Goal: Find specific page/section: Find specific page/section

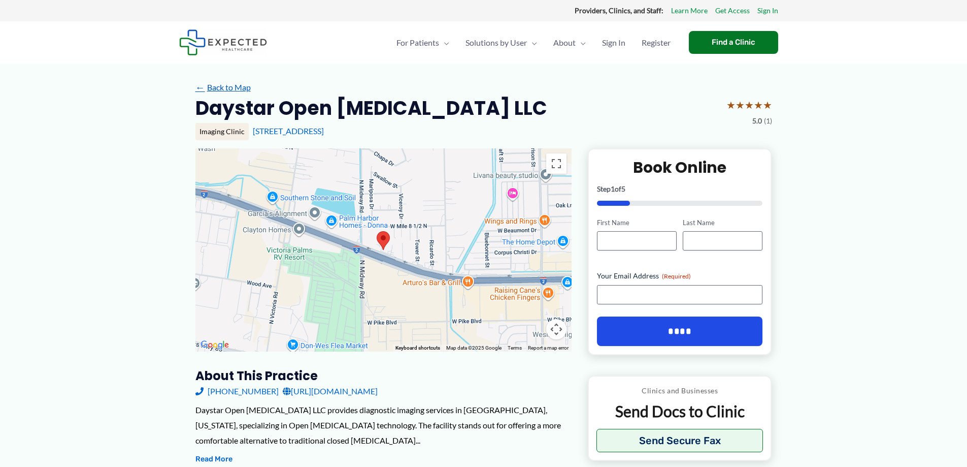
click at [241, 88] on link "← Back to Map" at bounding box center [223, 87] width 55 height 15
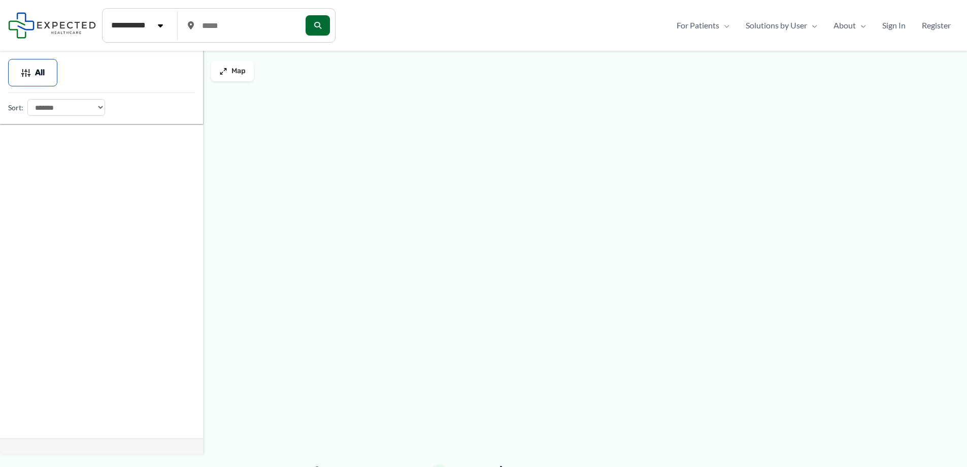
type input "*****"
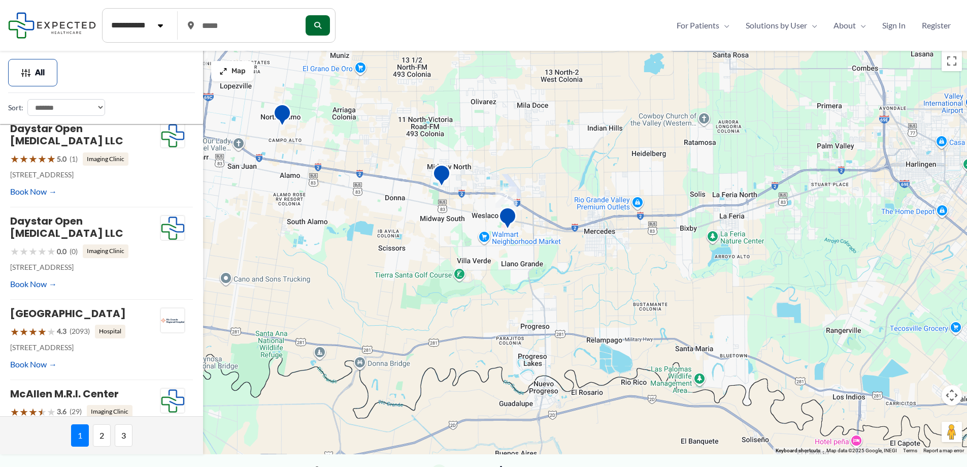
scroll to position [508, 0]
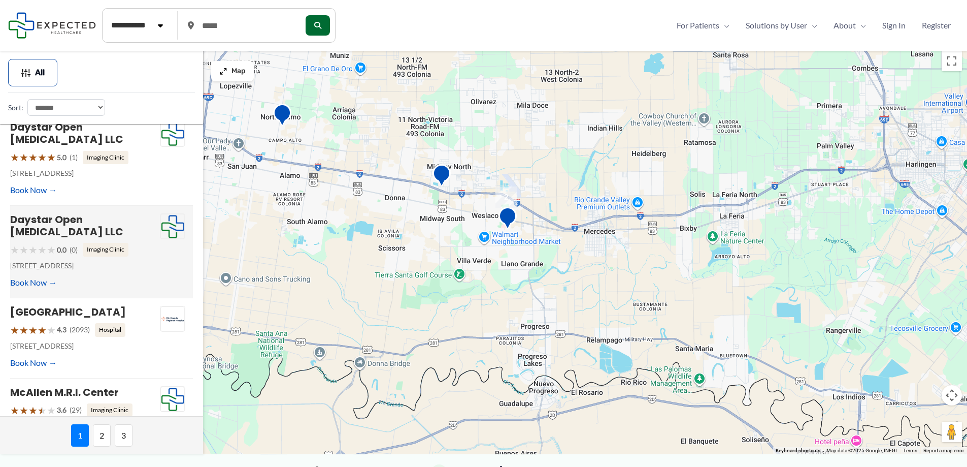
click at [118, 259] on p "[STREET_ADDRESS]" at bounding box center [85, 265] width 150 height 13
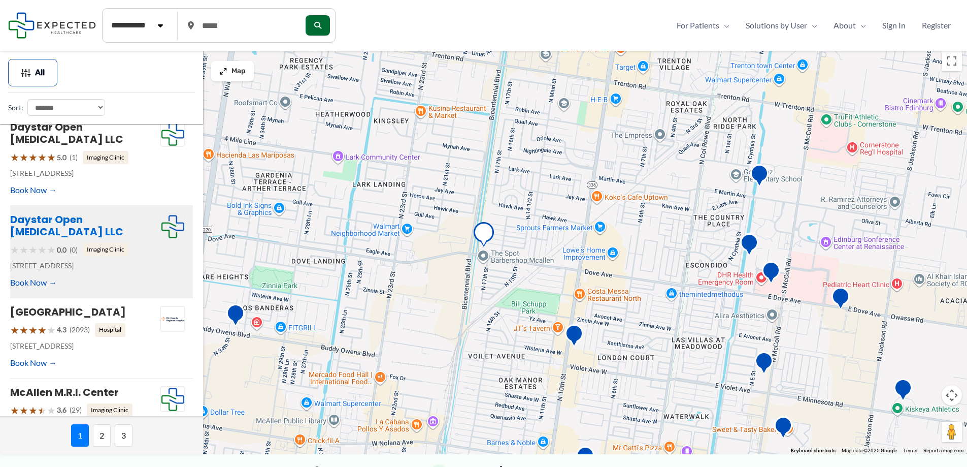
click at [68, 212] on link "Daystar Open [MEDICAL_DATA] LLC" at bounding box center [66, 225] width 113 height 26
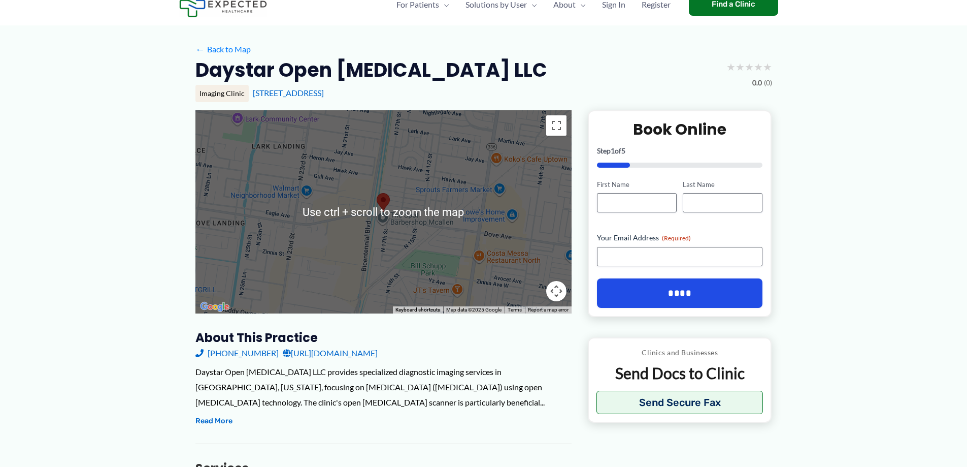
scroll to position [51, 0]
